Goal: Task Accomplishment & Management: Use online tool/utility

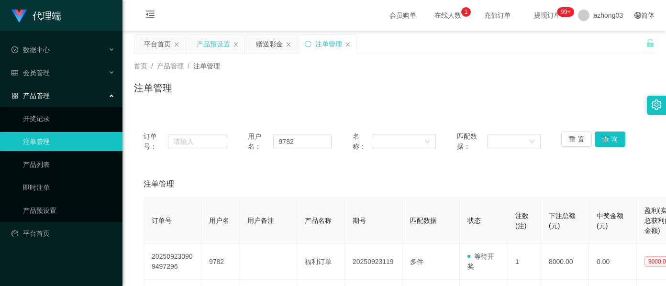
click at [208, 43] on div "产品预设置" at bounding box center [212, 44] width 33 height 18
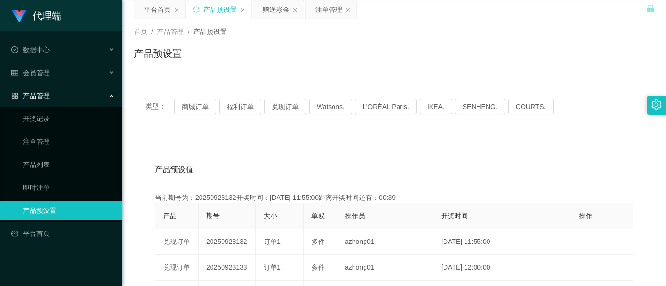
scroll to position [64, 0]
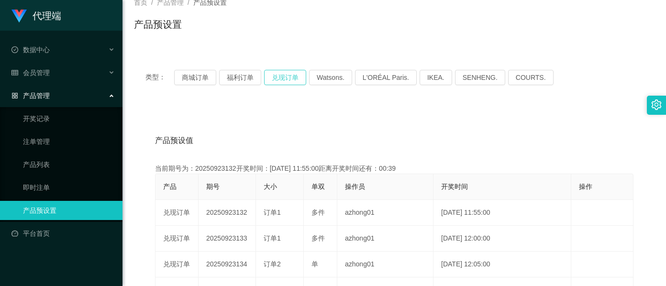
click at [286, 75] on button "兑现订单" at bounding box center [285, 77] width 42 height 15
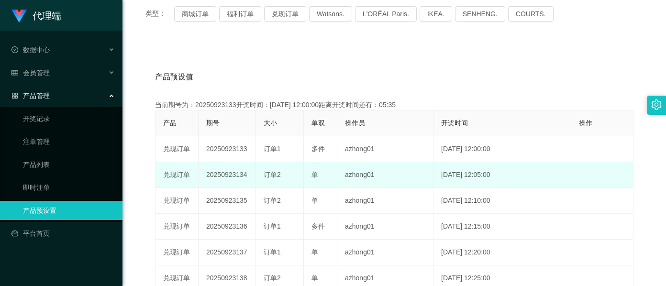
click at [222, 176] on td "20250923134" at bounding box center [226, 175] width 57 height 26
copy td "20250923134"
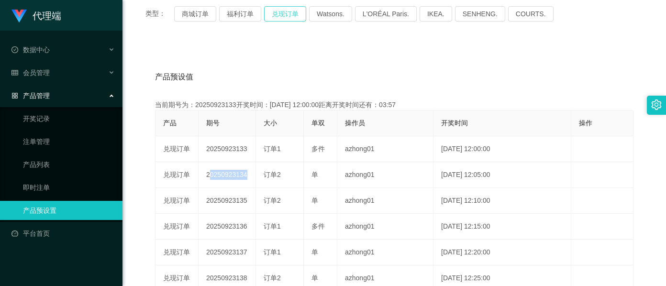
click at [279, 18] on button "兑现订单" at bounding box center [285, 13] width 42 height 15
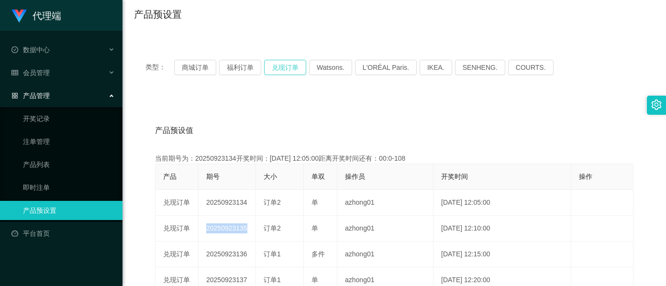
scroll to position [0, 0]
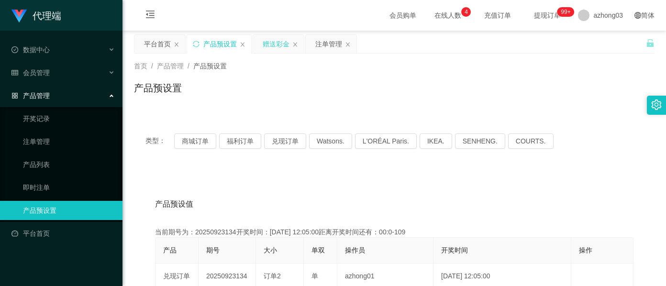
click at [275, 45] on div "赠送彩金" at bounding box center [275, 44] width 27 height 18
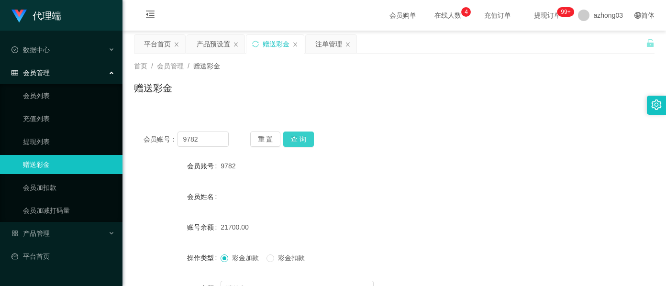
click at [303, 140] on button "查 询" at bounding box center [298, 138] width 31 height 15
drag, startPoint x: 303, startPoint y: 140, endPoint x: 297, endPoint y: 33, distance: 106.8
click at [297, 138] on button "查 询" at bounding box center [298, 138] width 31 height 15
